Goal: Task Accomplishment & Management: Complete application form

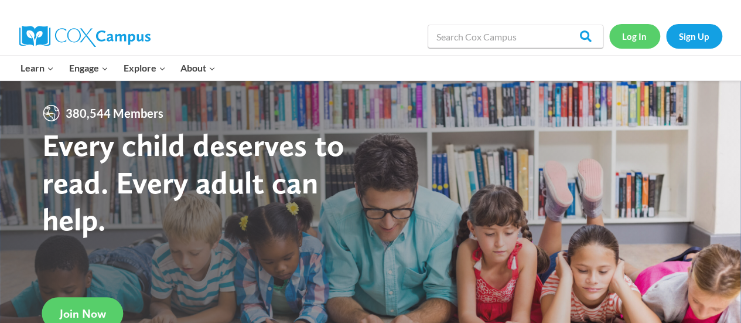
click at [645, 36] on link "Log In" at bounding box center [634, 36] width 51 height 24
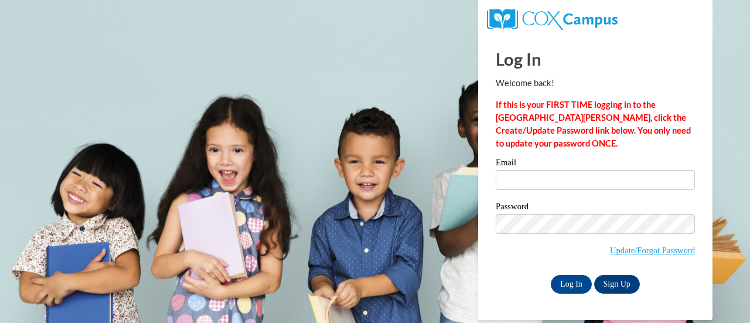
click at [529, 169] on label "Email" at bounding box center [594, 164] width 199 height 12
click at [529, 170] on input "Email" at bounding box center [594, 180] width 199 height 20
click at [529, 179] on input "Email" at bounding box center [594, 180] width 199 height 20
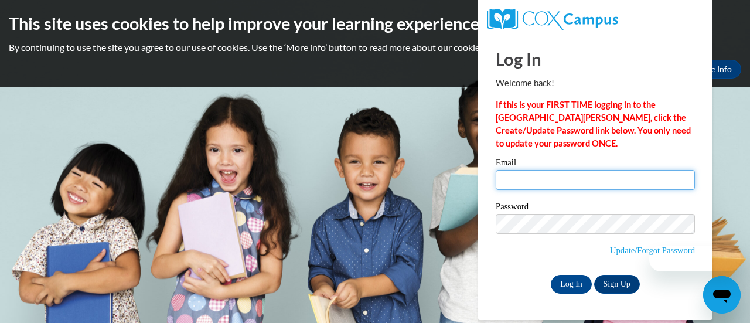
click at [550, 172] on input "Email" at bounding box center [594, 180] width 199 height 20
type input "r"
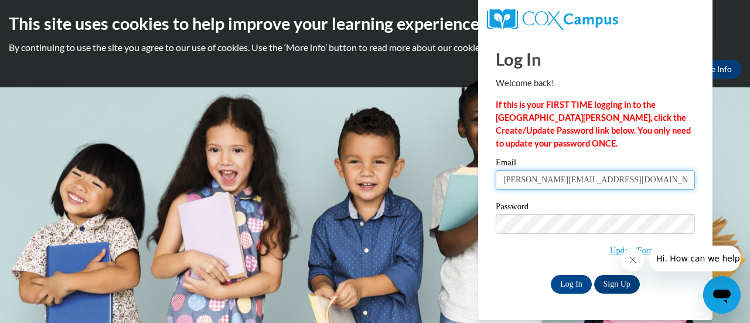
type input "kylie.rozinski@rusd.org"
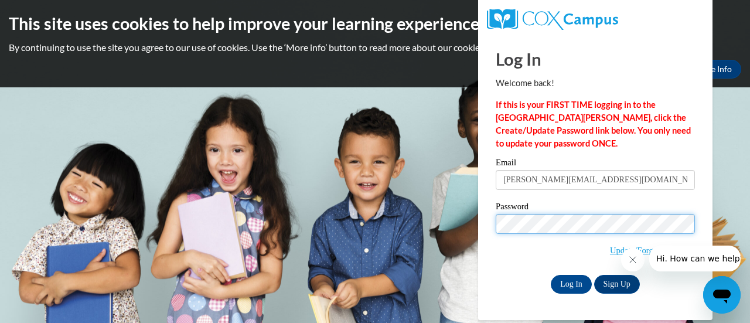
click at [550, 275] on input "Log In" at bounding box center [570, 284] width 41 height 19
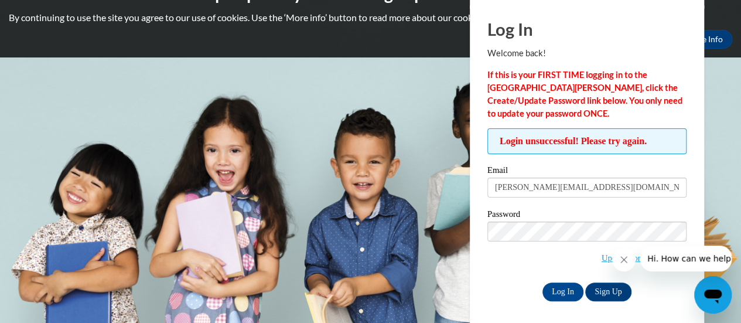
scroll to position [30, 0]
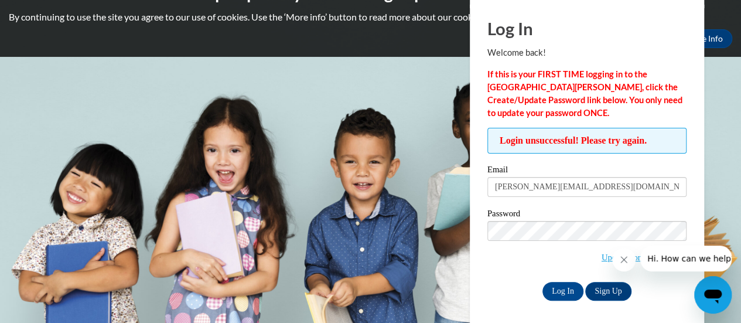
click at [624, 252] on button "Close message from company" at bounding box center [623, 259] width 23 height 23
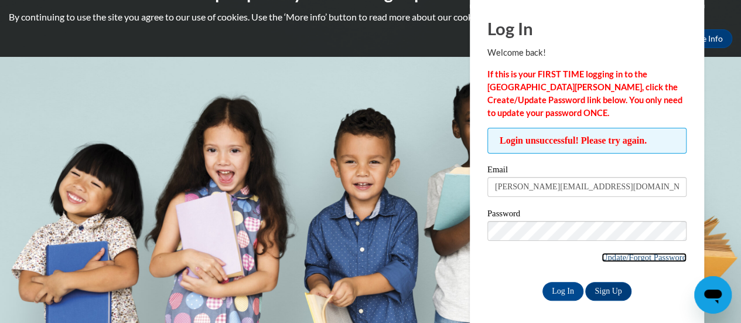
click at [610, 257] on link "Update/Forgot Password" at bounding box center [643, 256] width 85 height 9
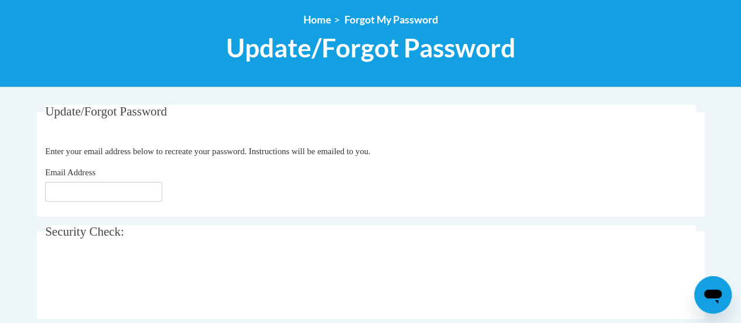
scroll to position [131, 0]
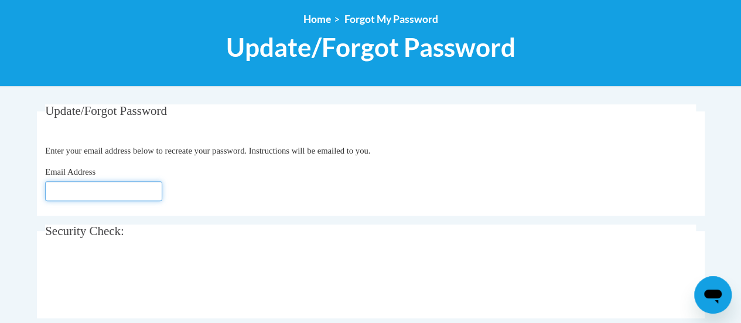
click at [93, 189] on input "Email Address" at bounding box center [103, 191] width 117 height 20
type input "kylie.rozinski@rusd.org"
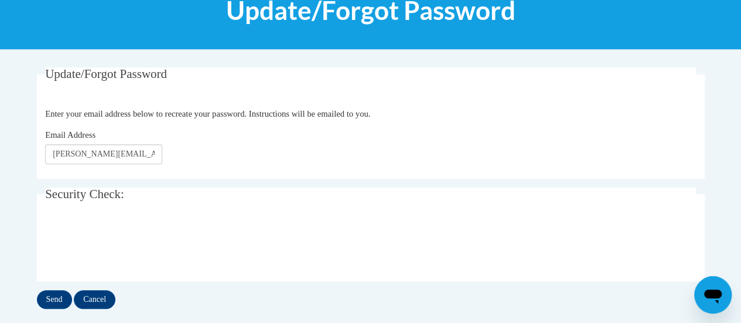
scroll to position [192, 0]
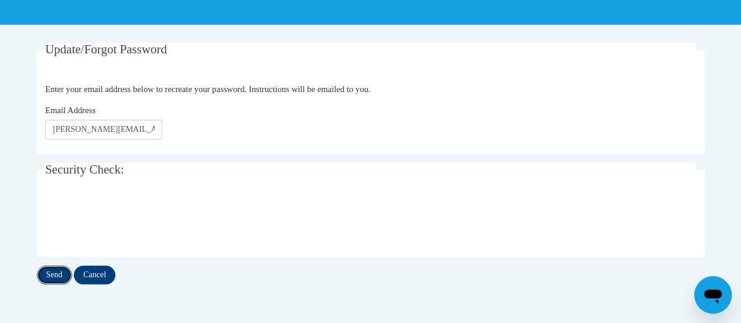
click at [54, 275] on input "Send" at bounding box center [54, 274] width 35 height 19
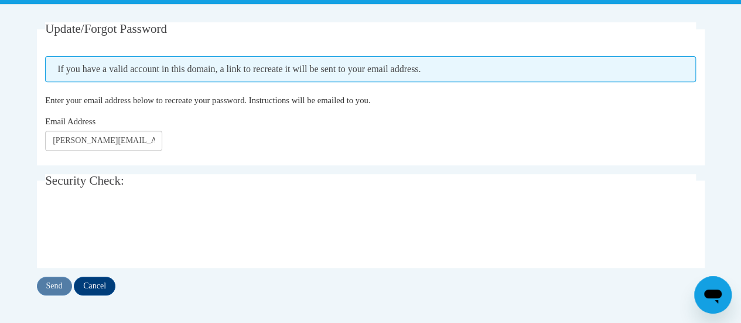
scroll to position [220, 0]
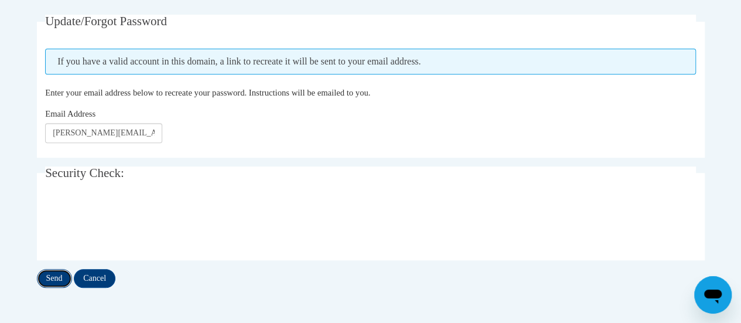
click at [56, 274] on input "Send" at bounding box center [54, 278] width 35 height 19
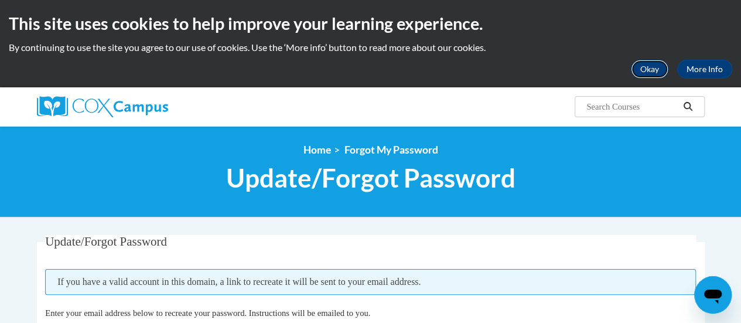
click at [650, 64] on button "Okay" at bounding box center [649, 69] width 37 height 19
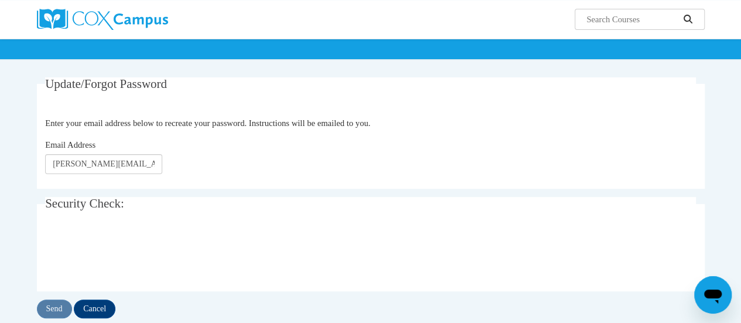
scroll to position [70, 0]
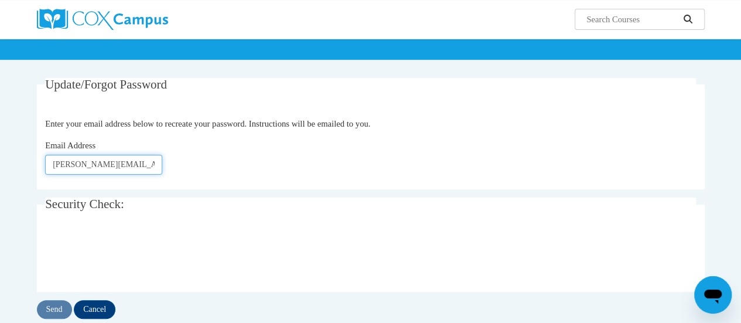
click at [141, 172] on input "[PERSON_NAME][EMAIL_ADDRESS][DOMAIN_NAME]" at bounding box center [103, 165] width 117 height 20
click at [141, 172] on input "kylie.rozinski@rusd.org" at bounding box center [103, 165] width 117 height 20
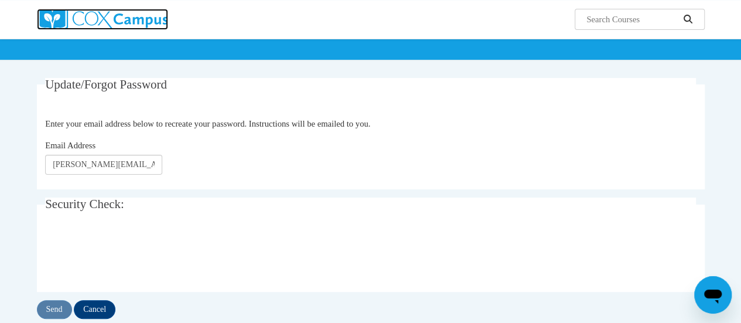
click at [126, 19] on img at bounding box center [102, 19] width 131 height 21
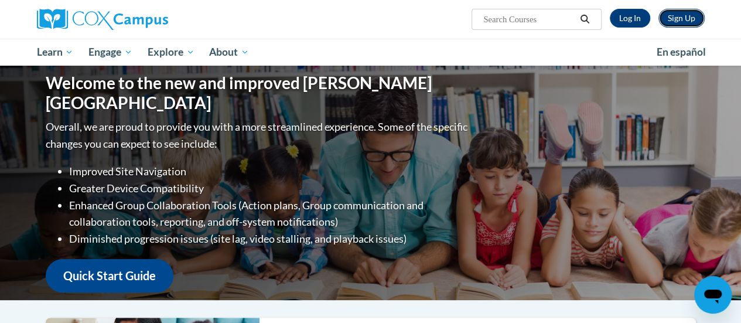
click at [670, 19] on link "Sign Up" at bounding box center [681, 18] width 46 height 19
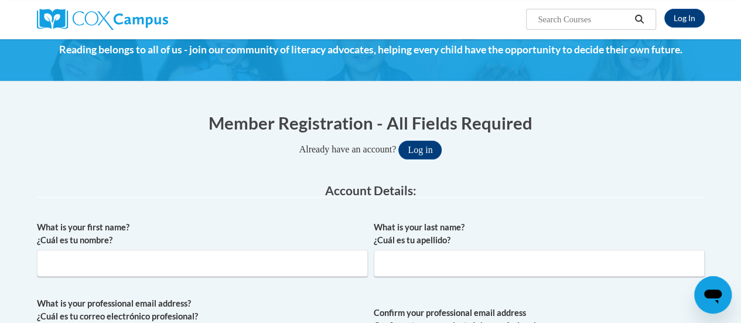
scroll to position [52, 0]
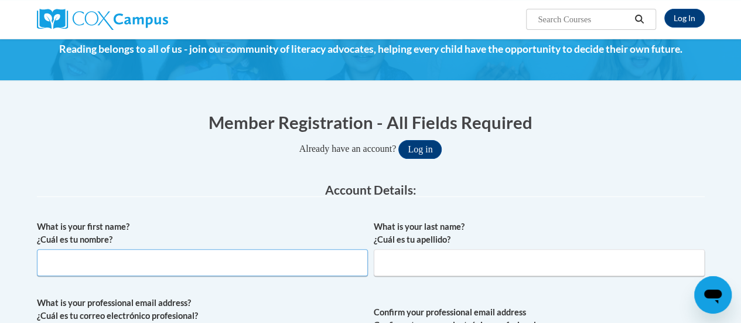
click at [181, 266] on input "What is your first name? ¿Cuál es tu nombre?" at bounding box center [202, 262] width 331 height 27
type input "[PERSON_NAME]"
type input "[PERSON_NAME][EMAIL_ADDRESS][DOMAIN_NAME]"
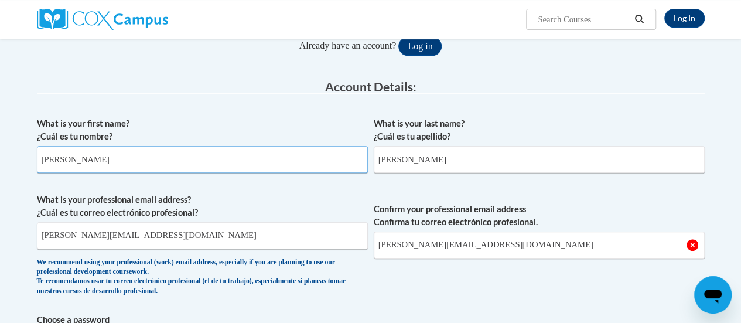
scroll to position [155, 0]
click at [210, 243] on input "[PERSON_NAME][EMAIL_ADDRESS][DOMAIN_NAME]" at bounding box center [202, 234] width 331 height 27
click at [210, 243] on input "rozinski.11@gmail.com" at bounding box center [202, 234] width 331 height 27
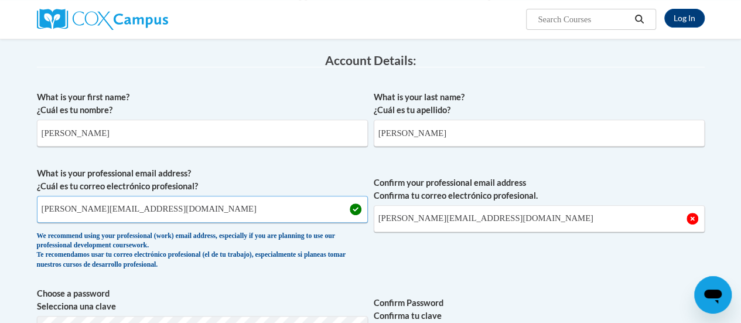
type input "kylie.rozinski@rusd.org"
click at [426, 232] on span "Confirm your professional email address Confirma tu correo electrónico profesio…" at bounding box center [539, 221] width 331 height 108
click at [420, 223] on input "rozinski.11@gmail.com" at bounding box center [539, 218] width 331 height 27
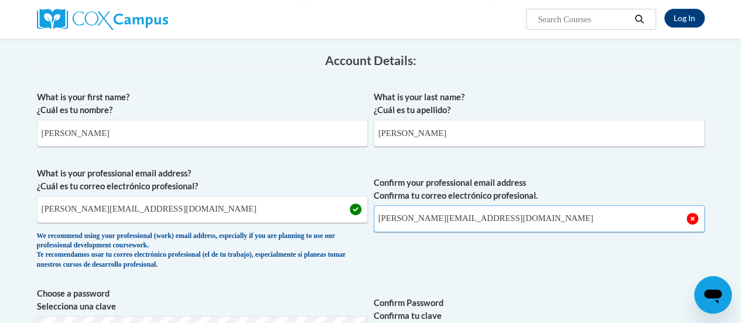
click at [420, 223] on input "rozinski.11@gmail.com" at bounding box center [539, 218] width 331 height 27
click at [237, 211] on input "kylie.rozinski@rusd.org" at bounding box center [202, 209] width 331 height 27
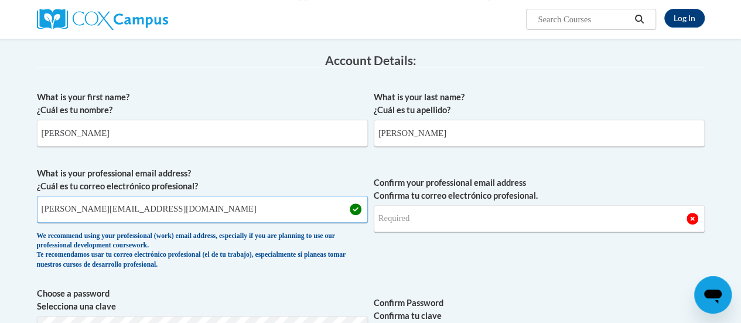
click at [78, 204] on input "kylie.rozinski@rusd.org" at bounding box center [202, 209] width 331 height 27
drag, startPoint x: 153, startPoint y: 207, endPoint x: 42, endPoint y: 215, distance: 111.6
click at [42, 215] on input "kylie.rozinski@rusd.org" at bounding box center [202, 209] width 331 height 27
click at [383, 223] on input "Confirm your professional email address Confirma tu correo electrónico profesio…" at bounding box center [539, 218] width 331 height 27
click at [389, 221] on input "Confirm your professional email address Confirma tu correo electrónico profesio…" at bounding box center [539, 218] width 331 height 27
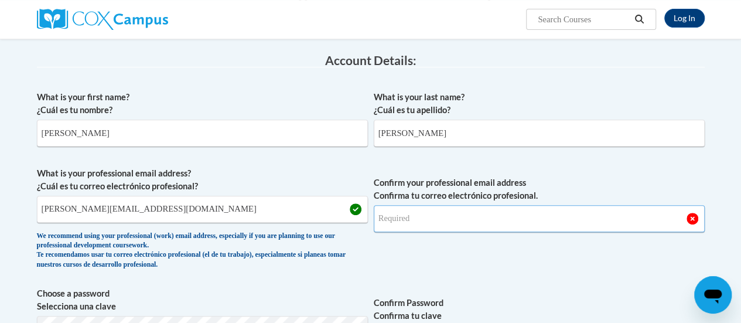
click at [444, 224] on input "Confirm your professional email address Confirma tu correo electrónico profesio…" at bounding box center [539, 218] width 331 height 27
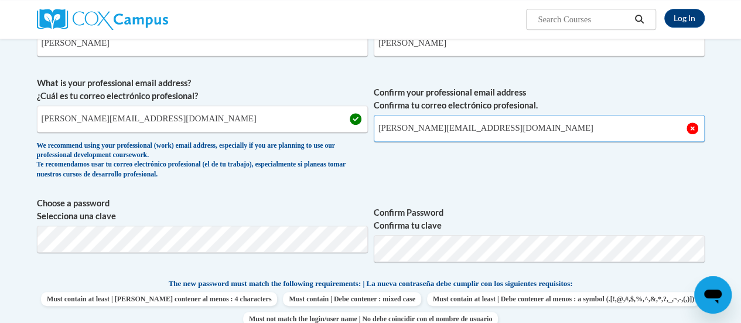
scroll to position [272, 0]
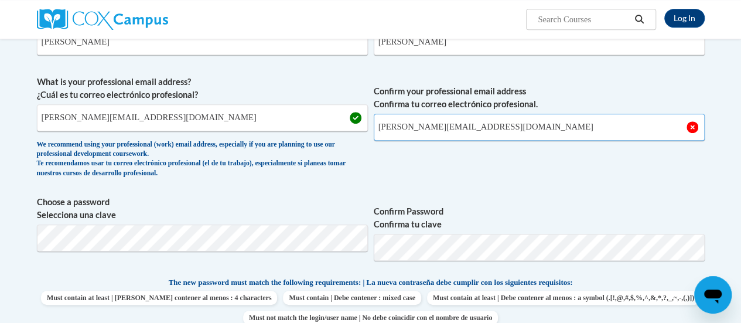
type input "kylie.rozinski@rusd.org"
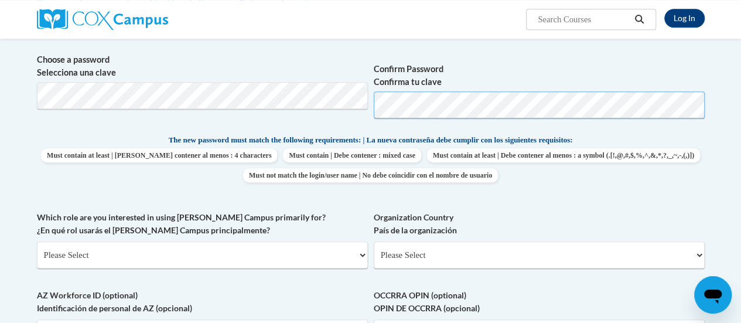
scroll to position [415, 0]
click at [197, 258] on select "Please Select College/University | Colegio/Universidad Community/Nonprofit Part…" at bounding box center [202, 254] width 331 height 27
select select "fbf2d438-af2f-41f8-98f1-81c410e29de3"
click at [37, 241] on select "Please Select College/University | Colegio/Universidad Community/Nonprofit Part…" at bounding box center [202, 254] width 331 height 27
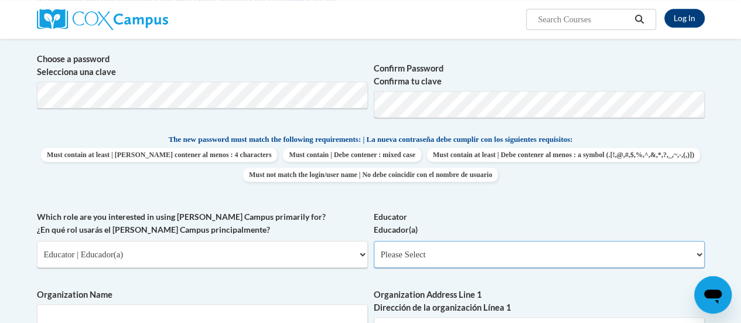
click at [492, 256] on select "Please Select Early Learning/Daycare Teacher/Family Home Care Provider | Maestr…" at bounding box center [539, 254] width 331 height 27
select select "8e40623d-54d0-45cd-9f92-5df65cd3f8cf"
click at [374, 241] on select "Please Select Early Learning/Daycare Teacher/Family Home Care Provider | Maestr…" at bounding box center [539, 254] width 331 height 27
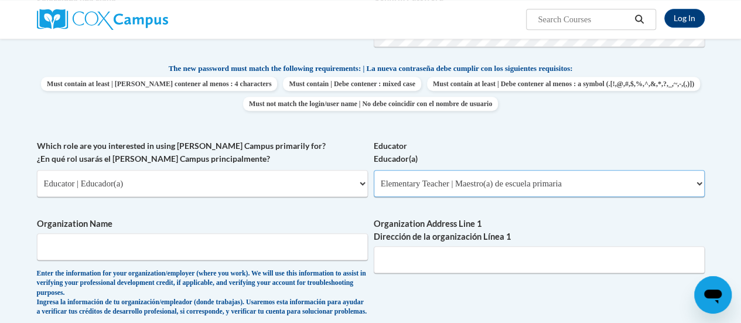
scroll to position [487, 0]
click at [204, 237] on input "Organization Name" at bounding box center [202, 245] width 331 height 27
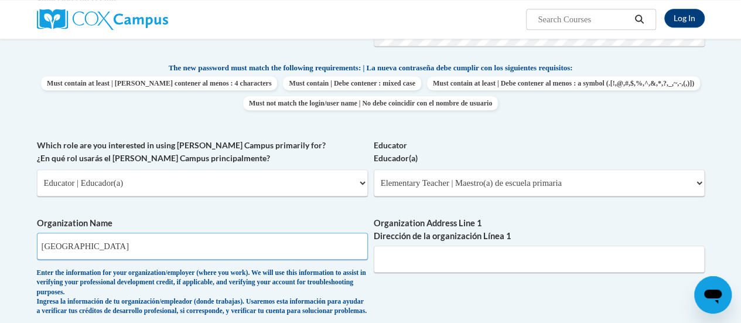
type input "Racine Unified School District"
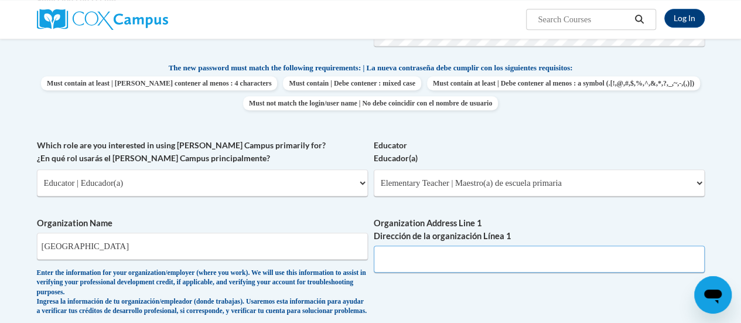
click at [436, 268] on input "Organization Address Line 1 Dirección de la organización Línea 1" at bounding box center [539, 258] width 331 height 27
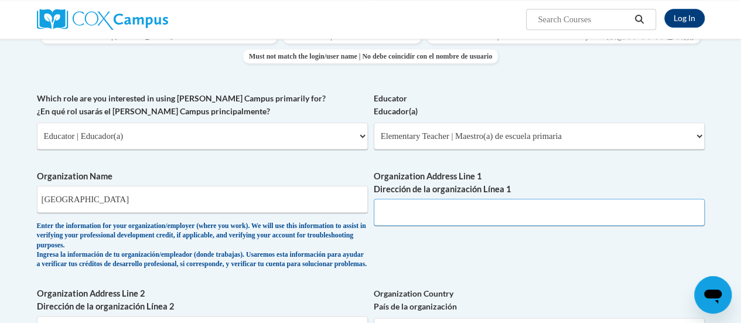
scroll to position [536, 0]
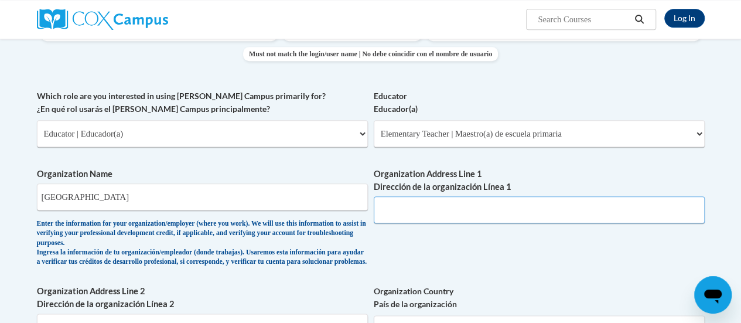
click at [393, 217] on input "Organization Address Line 1 Dirección de la organización Línea 1" at bounding box center [539, 209] width 331 height 27
click at [457, 215] on input "Organization Address Line 1 Dirección de la organización Línea 1" at bounding box center [539, 209] width 331 height 27
paste input "3109 Mt. Pleasant St. Racine, WI"
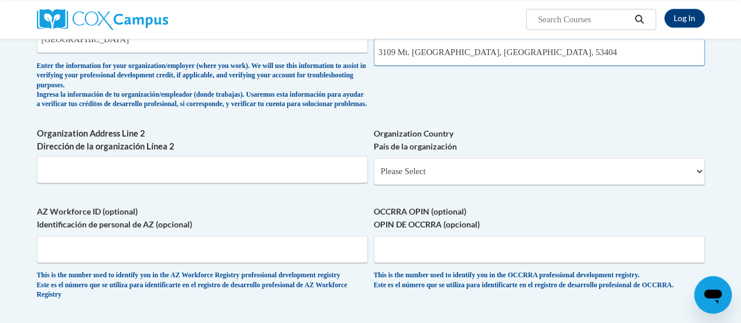
scroll to position [694, 0]
type input "3109 Mt. Pleasant St. Racine, WI, 53404"
click at [474, 176] on select "Please Select United States | Estados Unidos Outside of the United States | Fue…" at bounding box center [539, 170] width 331 height 27
select select "ad49bcad-a171-4b2e-b99c-48b446064914"
click at [374, 166] on select "Please Select United States | Estados Unidos Outside of the United States | Fue…" at bounding box center [539, 170] width 331 height 27
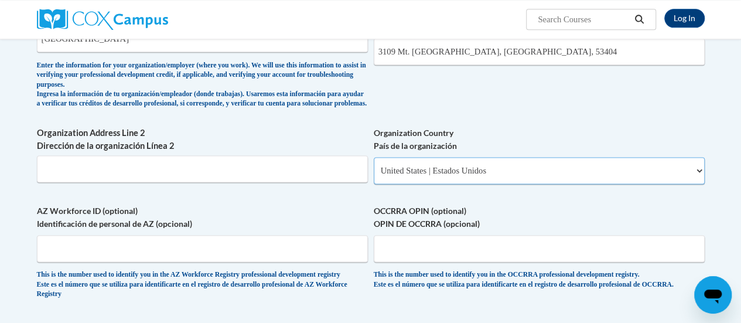
select select
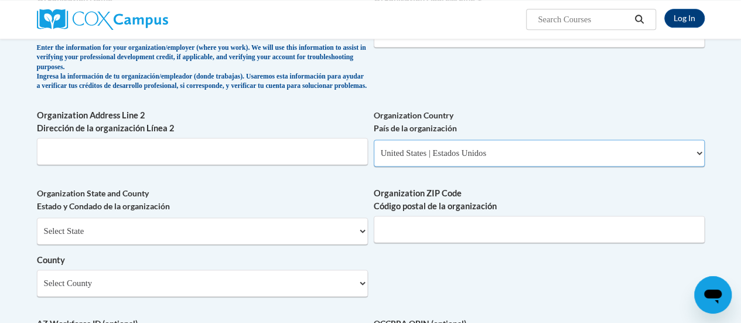
scroll to position [713, 0]
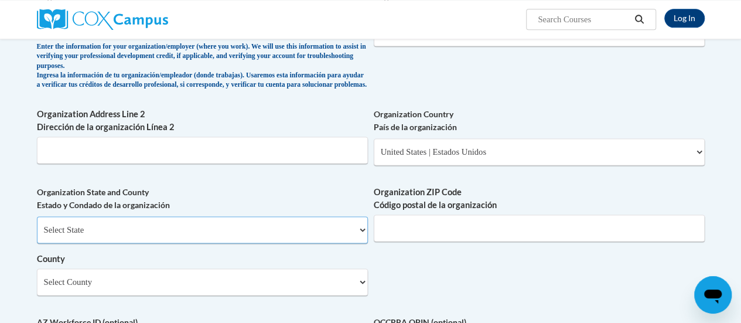
click at [302, 237] on select "Select State Alabama Alaska Arizona Arkansas California Colorado Connecticut De…" at bounding box center [202, 229] width 331 height 27
select select "Wyoming"
click at [37, 225] on select "Select State Alabama Alaska Arizona Arkansas California Colorado Connecticut De…" at bounding box center [202, 229] width 331 height 27
click at [413, 236] on input "Organization ZIP Code Código postal de la organización" at bounding box center [539, 227] width 331 height 27
type input "53404"
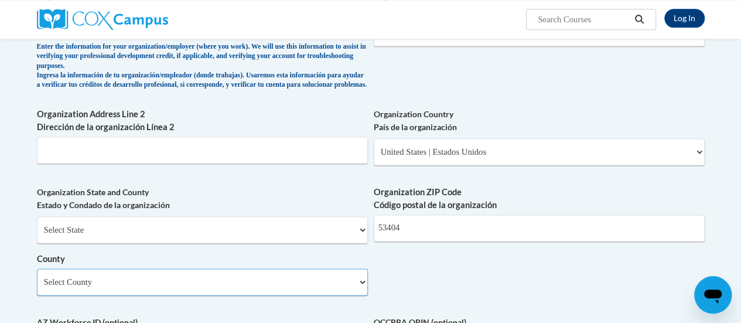
click at [310, 288] on select "Select County Albany Big Horn Campbell Carbon Converse Crook Fremont Goshen Hot…" at bounding box center [202, 281] width 331 height 27
click at [237, 241] on select "Select State Alabama Alaska Arizona Arkansas California Colorado Connecticut De…" at bounding box center [202, 229] width 331 height 27
select select "Wisconsin"
click at [37, 225] on select "Select State Alabama Alaska Arizona Arkansas California Colorado Connecticut De…" at bounding box center [202, 229] width 331 height 27
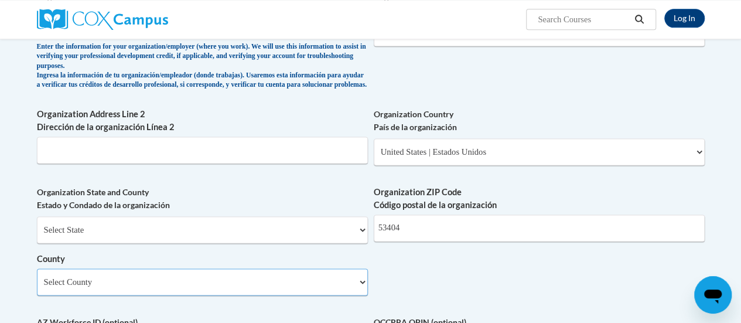
click at [193, 282] on select "Select County Adams Ashland Barron Bayfield Brown Buffalo Burnett Calumet Chipp…" at bounding box center [202, 281] width 331 height 27
select select "Racine"
click at [193, 282] on select "Select County Adams Ashland Barron Bayfield Brown Buffalo Burnett Calumet Chipp…" at bounding box center [202, 281] width 331 height 27
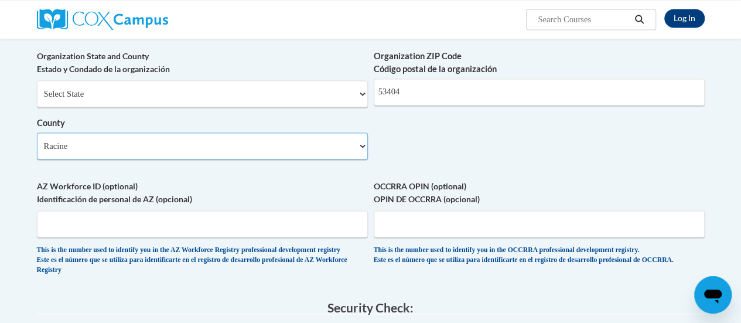
scroll to position [851, 0]
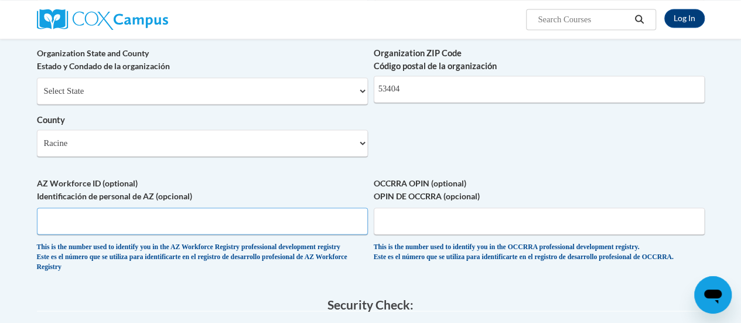
click at [280, 234] on input "AZ Workforce ID (optional) Identificación de personal de AZ (opcional)" at bounding box center [202, 220] width 331 height 27
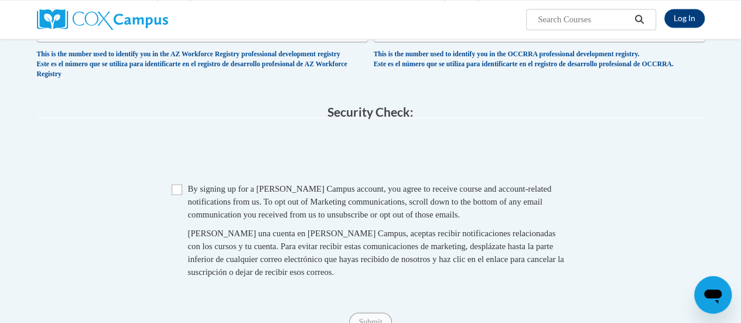
scroll to position [1047, 0]
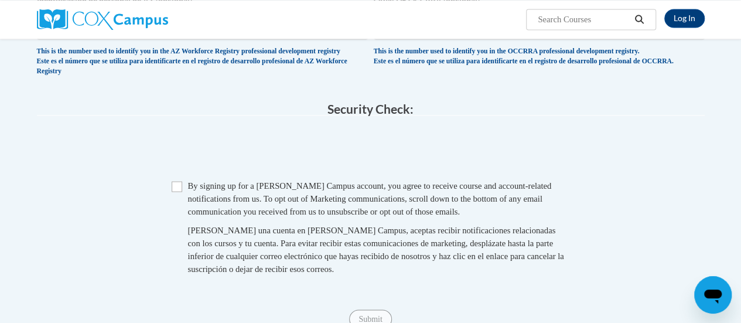
click at [210, 215] on span "By signing up for a Cox Campus account, you agree to receive course and account…" at bounding box center [370, 197] width 364 height 35
click at [175, 191] on input "Checkbox" at bounding box center [177, 186] width 11 height 11
checkbox input "true"
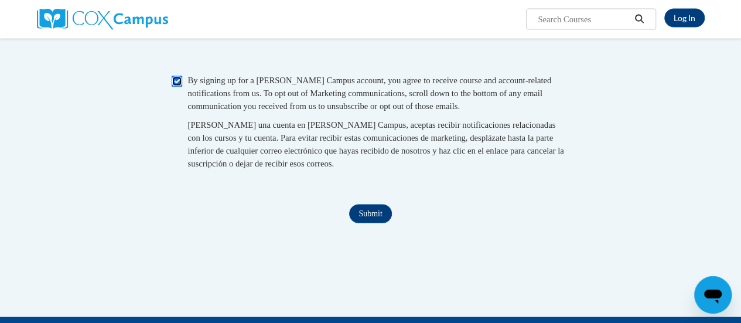
scroll to position [1157, 0]
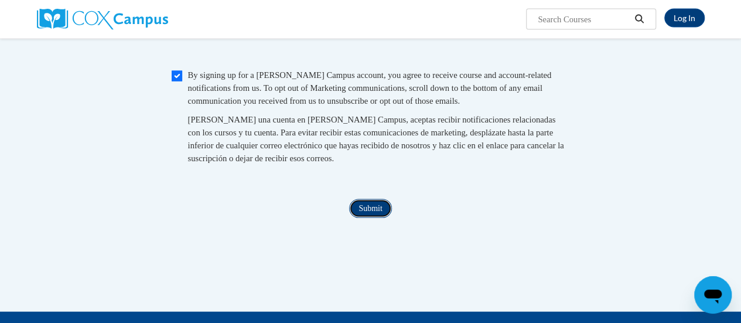
click at [371, 218] on input "Submit" at bounding box center [370, 208] width 42 height 19
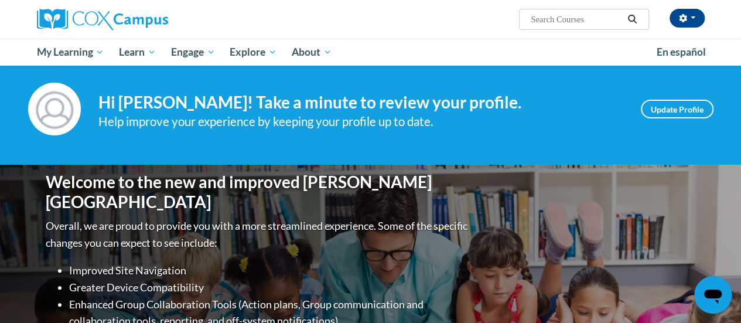
scroll to position [13, 0]
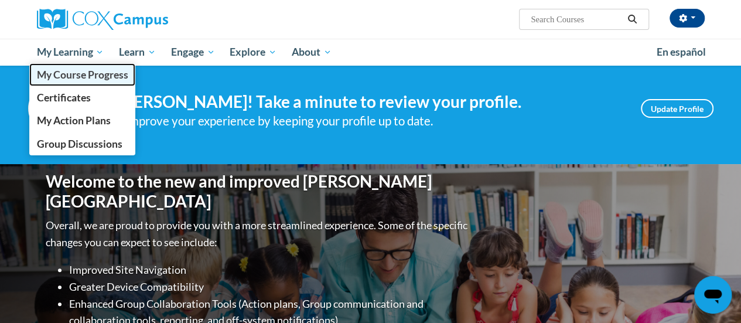
click at [83, 76] on span "My Course Progress" at bounding box center [81, 75] width 91 height 12
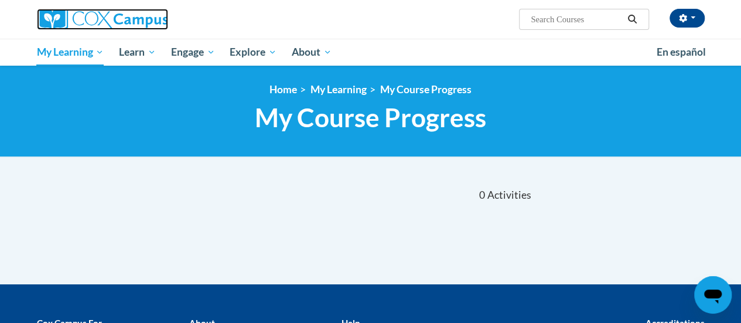
click at [125, 22] on img at bounding box center [102, 19] width 131 height 21
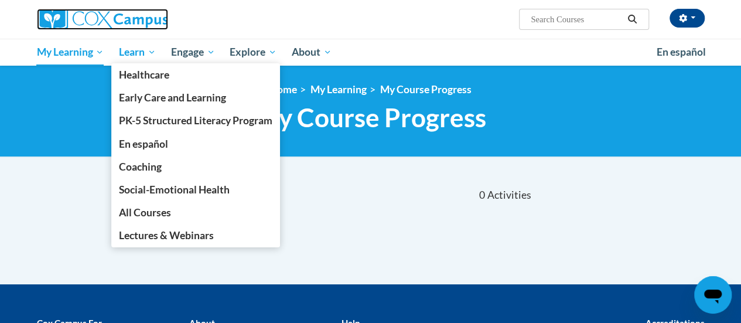
scroll to position [116, 0]
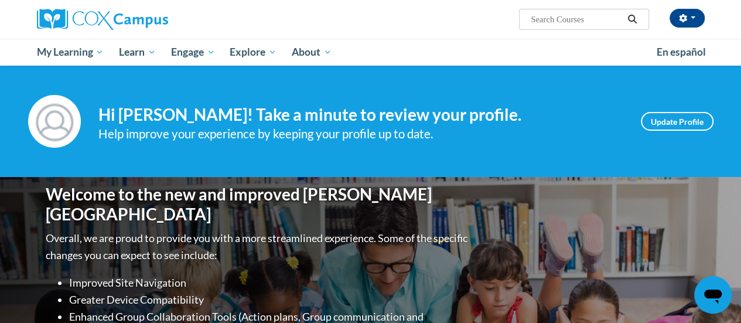
scroll to position [42, 0]
